Goal: Task Accomplishment & Management: Manage account settings

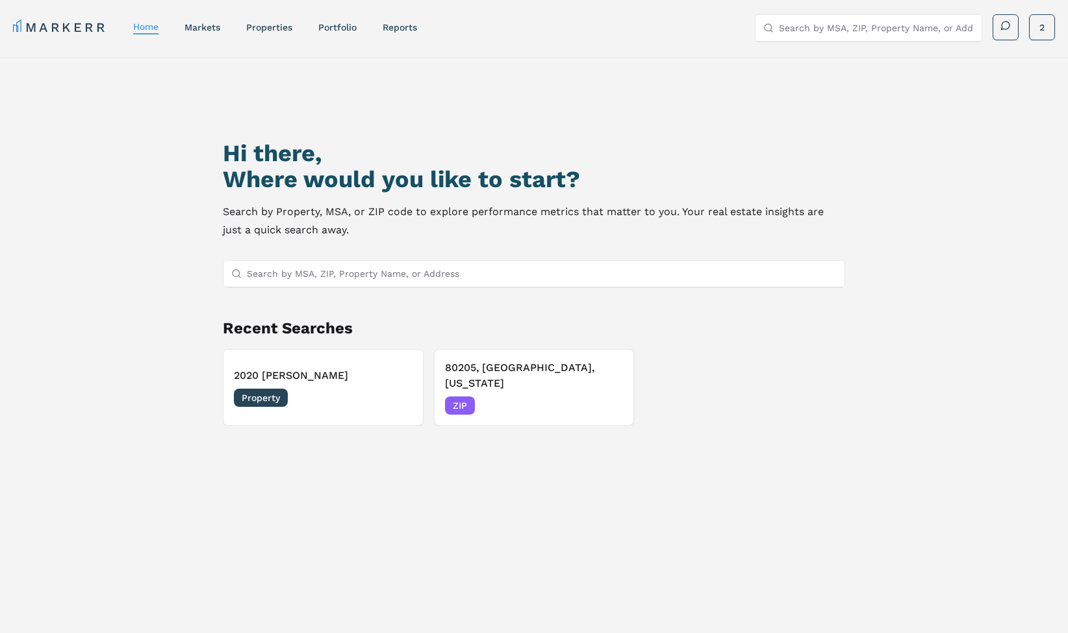
click at [318, 279] on input "Search by MSA, ZIP, Property Name, or Address" at bounding box center [542, 274] width 591 height 26
click at [286, 368] on h3 "2020 [PERSON_NAME]" at bounding box center [323, 376] width 179 height 16
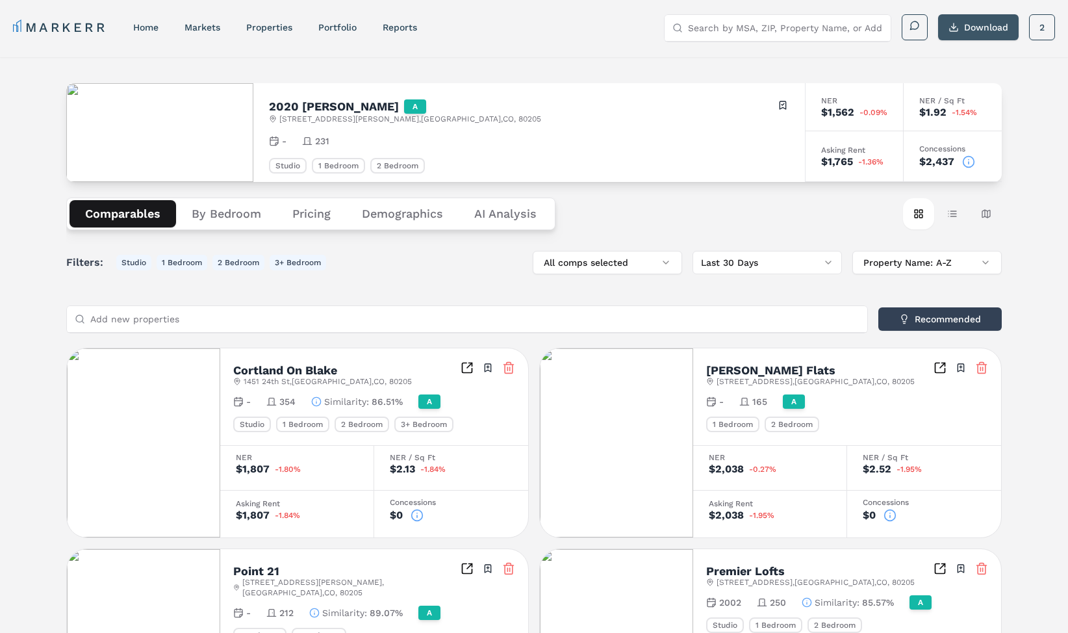
click at [966, 35] on button "Download" at bounding box center [978, 27] width 81 height 26
